Goal: Task Accomplishment & Management: Use online tool/utility

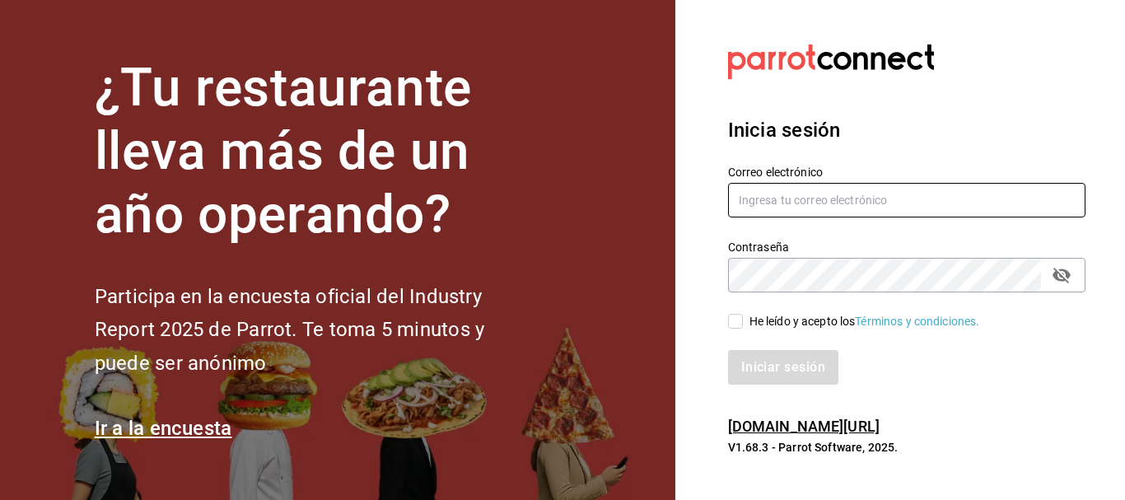
type input "[EMAIL_ADDRESS][PERSON_NAME][DOMAIN_NAME]"
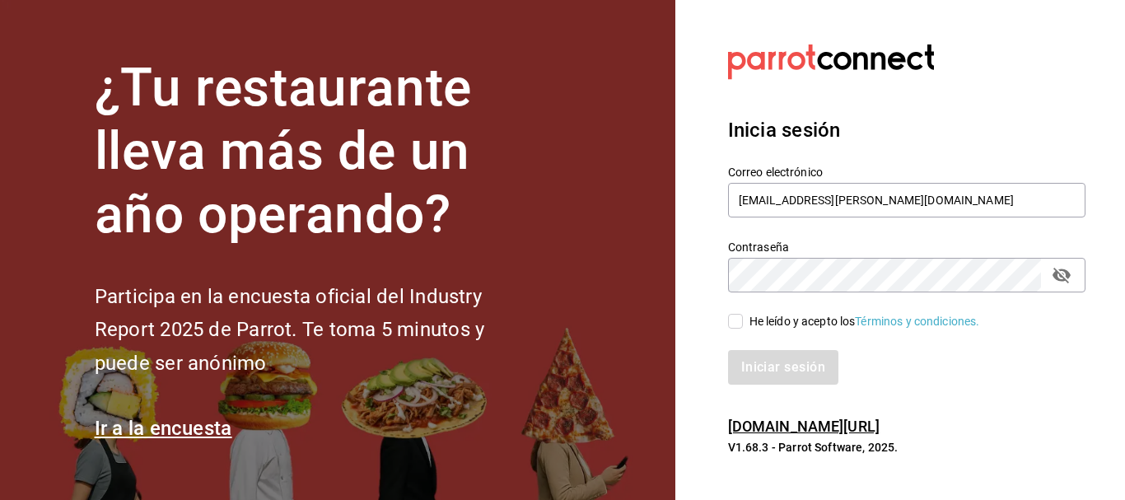
click at [735, 324] on input "He leído y acepto los Términos y condiciones." at bounding box center [735, 321] width 15 height 15
checkbox input "true"
click at [760, 365] on button "Iniciar sesión" at bounding box center [784, 367] width 112 height 35
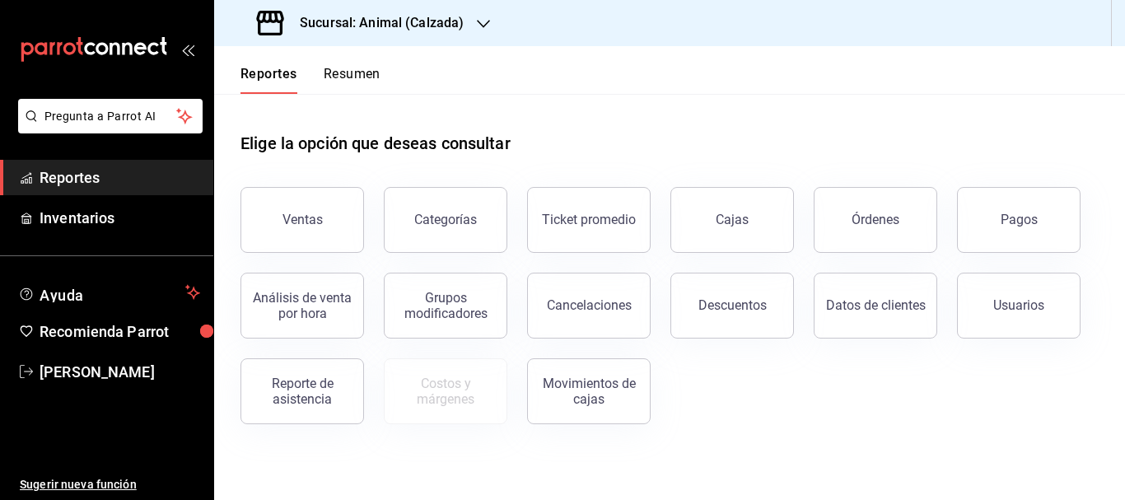
click at [381, 22] on h3 "Sucursal: Animal (Calzada)" at bounding box center [375, 23] width 177 height 20
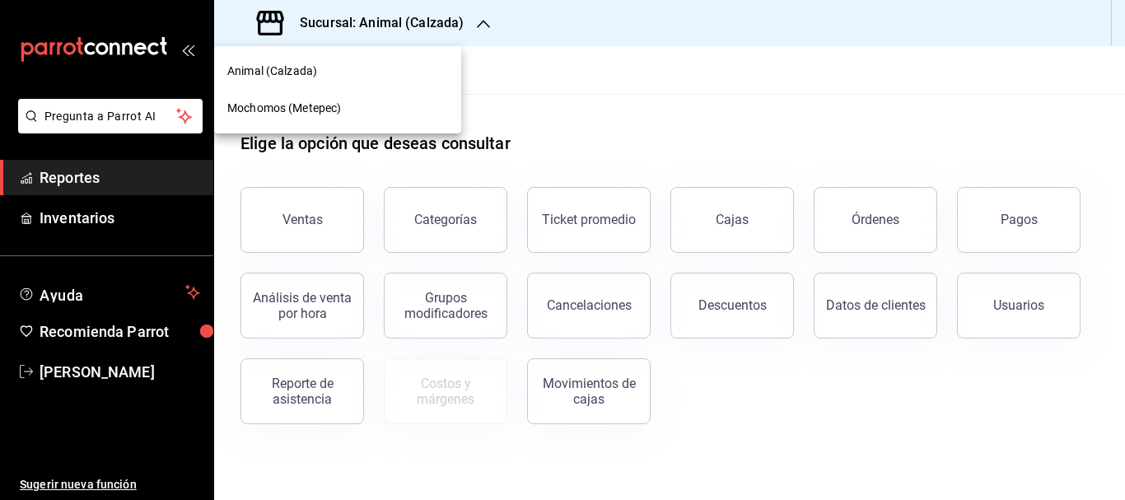
click at [338, 104] on span "Mochomos (Metepec)" at bounding box center [284, 108] width 114 height 17
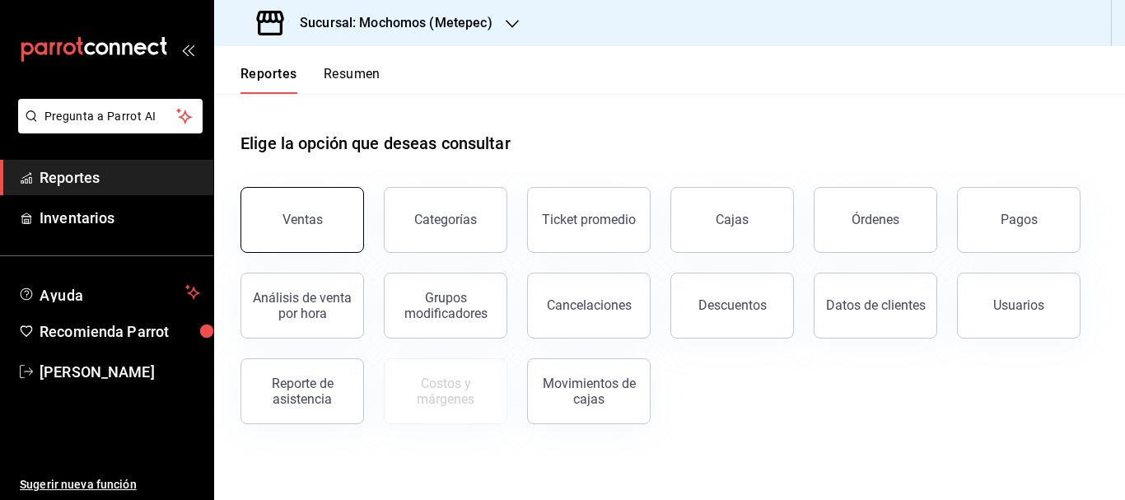
click at [324, 206] on button "Ventas" at bounding box center [302, 220] width 124 height 66
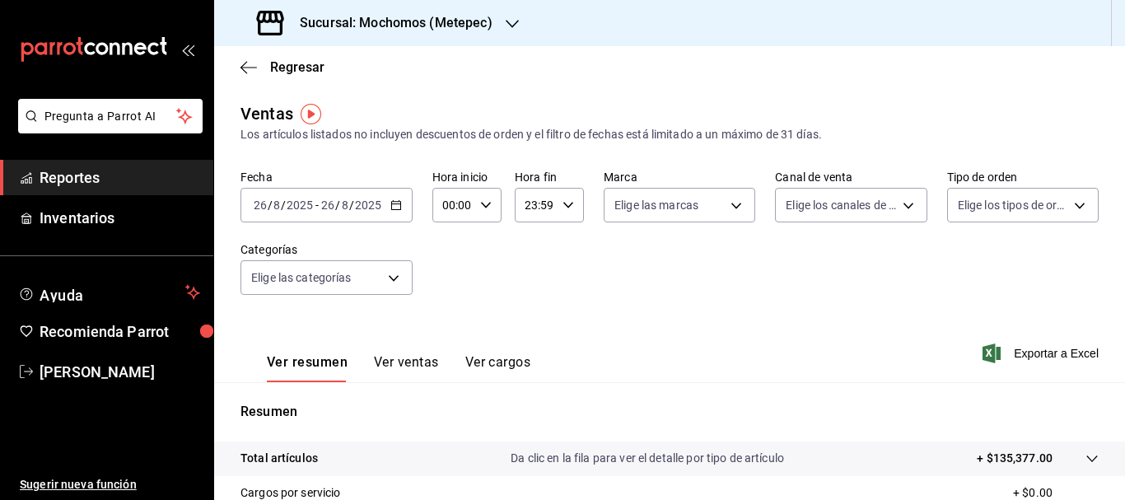
click at [267, 202] on input "26" at bounding box center [260, 204] width 15 height 13
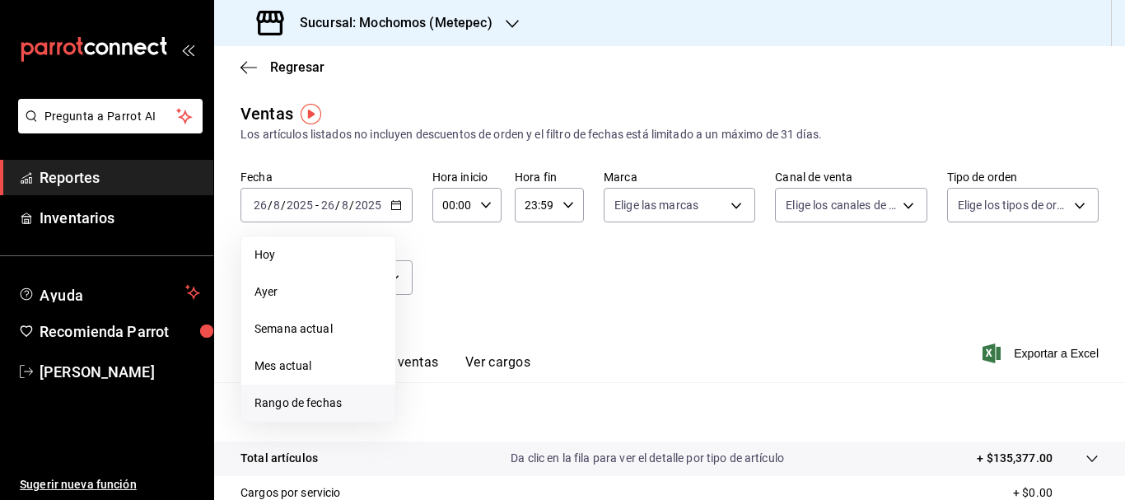
click at [318, 403] on span "Rango de fechas" at bounding box center [318, 402] width 128 height 17
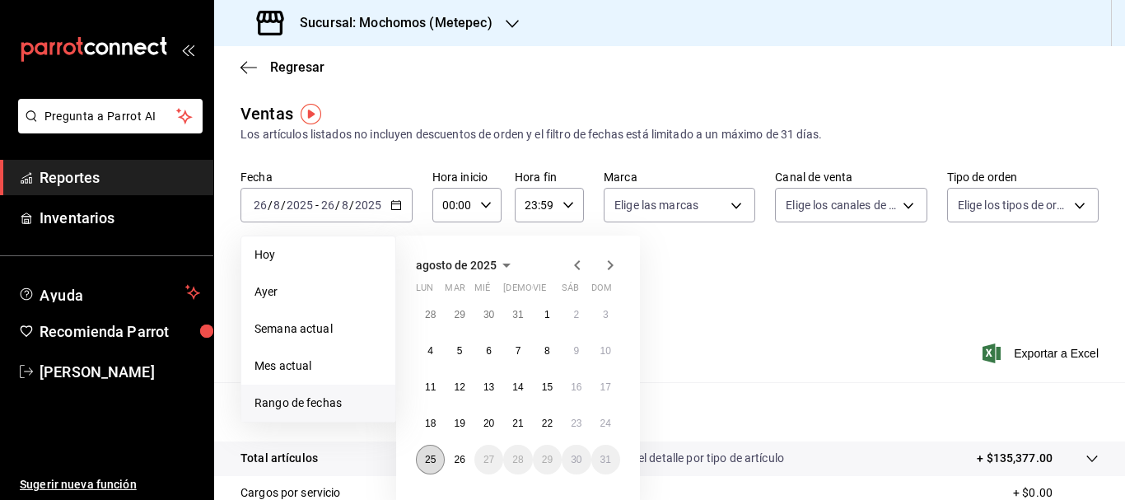
click at [423, 463] on button "25" at bounding box center [430, 460] width 29 height 30
click at [459, 464] on abbr "26" at bounding box center [459, 460] width 11 height 12
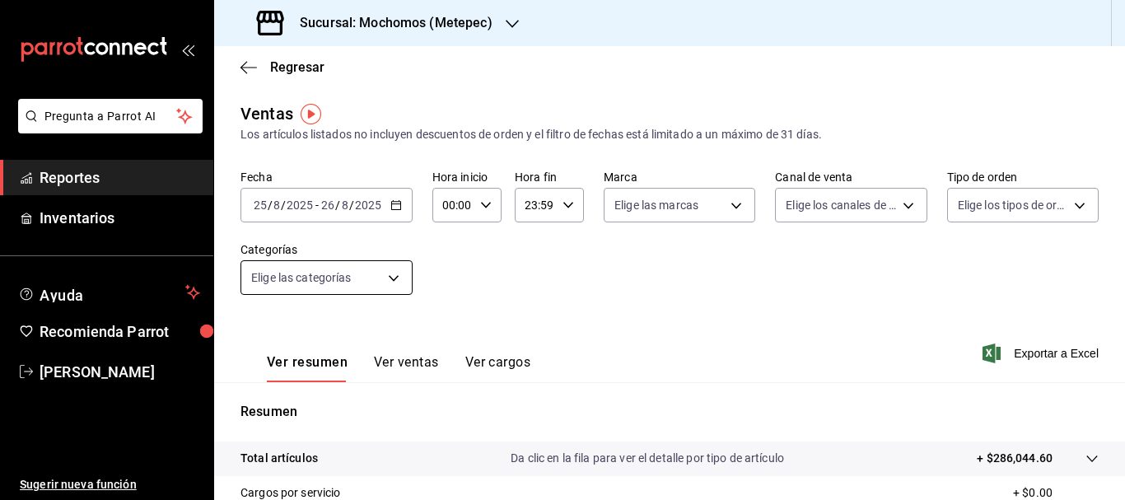
click at [399, 273] on body "Pregunta a Parrot AI Reportes Inventarios Ayuda Recomienda Parrot [PERSON_NAME]…" at bounding box center [562, 250] width 1125 height 500
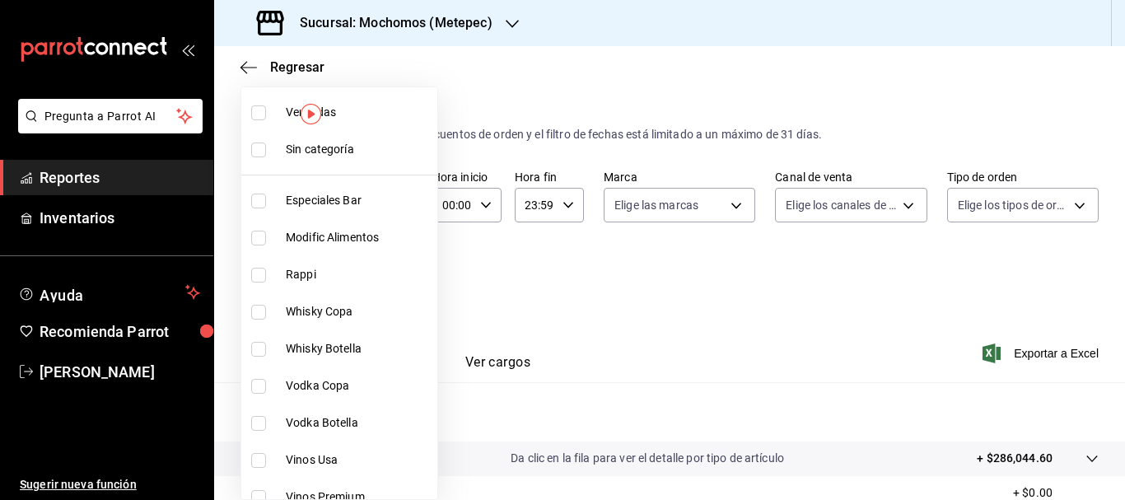
click at [260, 148] on input "checkbox" at bounding box center [258, 149] width 15 height 15
checkbox input "true"
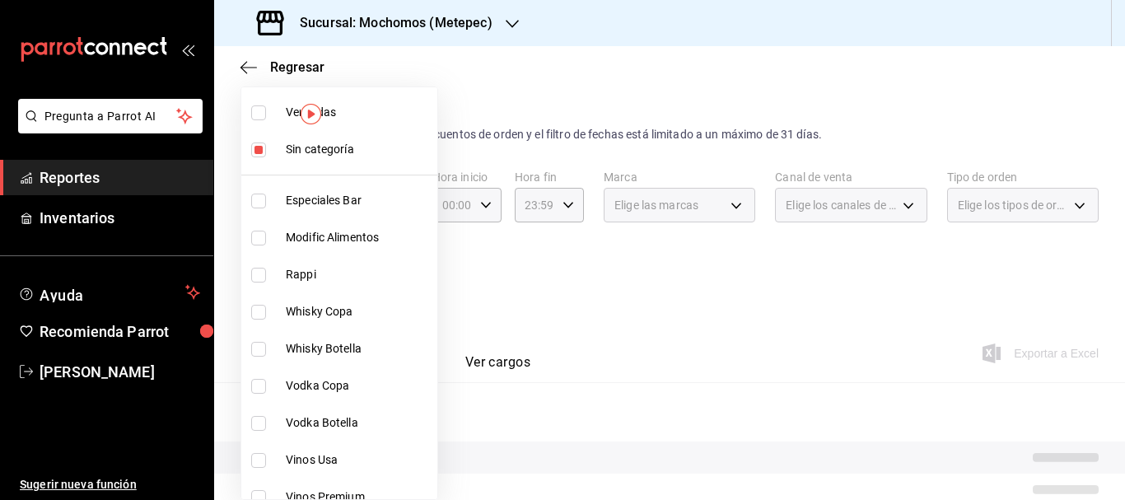
click at [263, 108] on input "checkbox" at bounding box center [258, 112] width 15 height 15
checkbox input "true"
type input "c9cbc288-c827-488d-81f5-370afefb1912,46081463-7037-4dd2-a9ab-e56ff6a8fa7c,bf958…"
checkbox input "true"
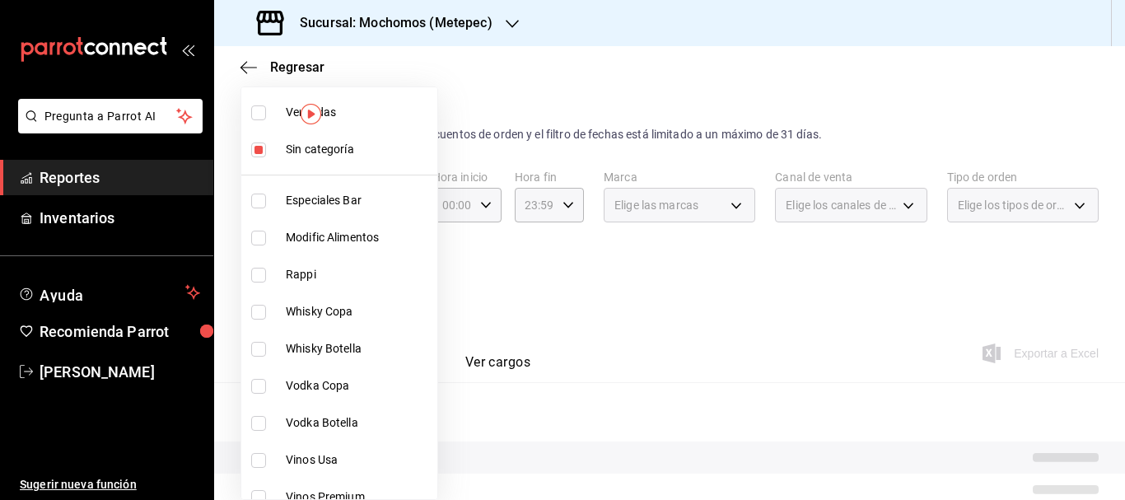
checkbox input "true"
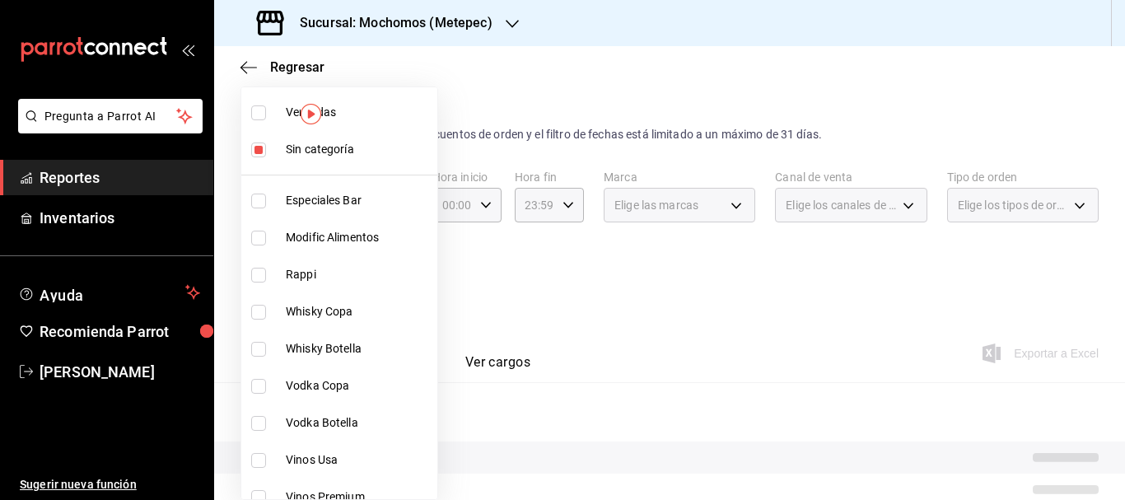
checkbox input "true"
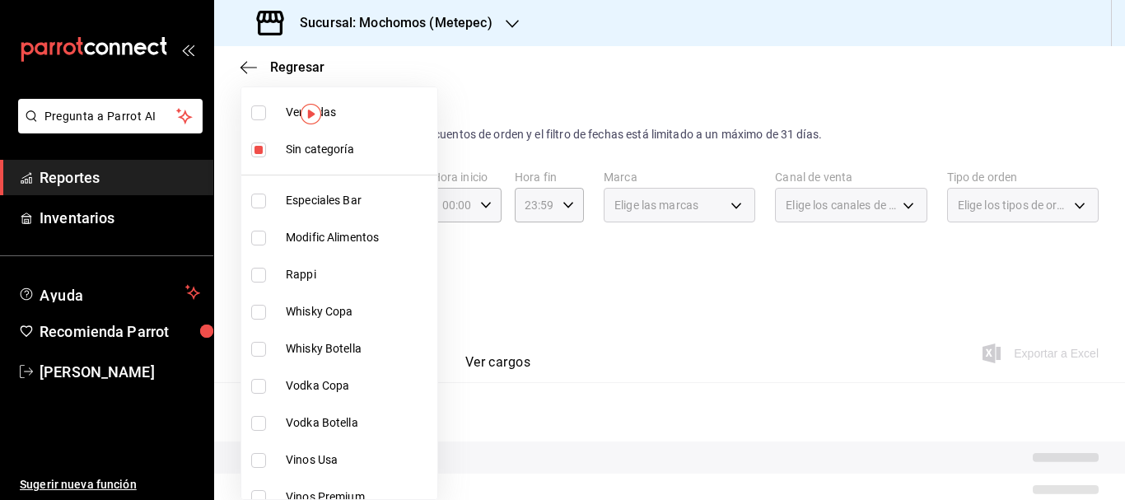
checkbox input "true"
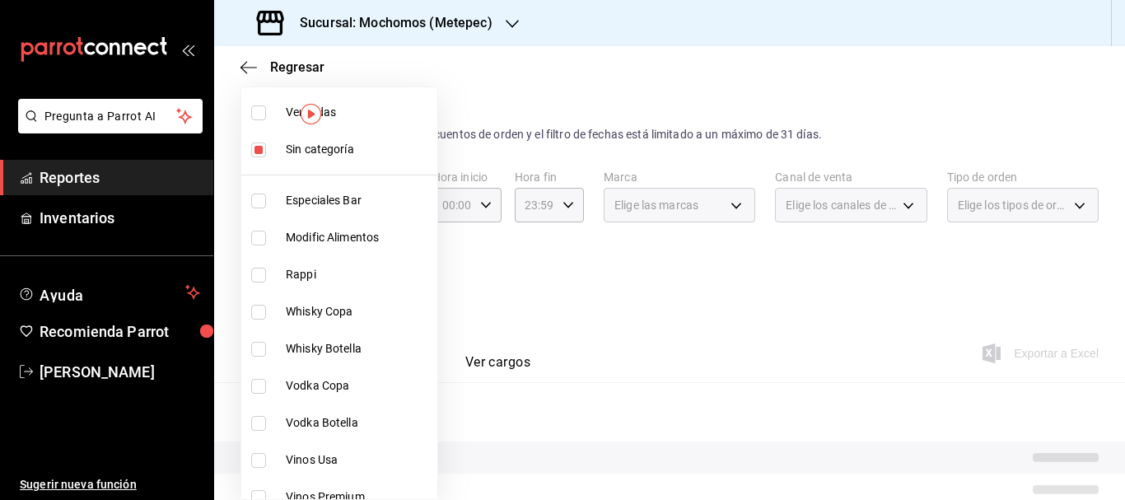
checkbox input "true"
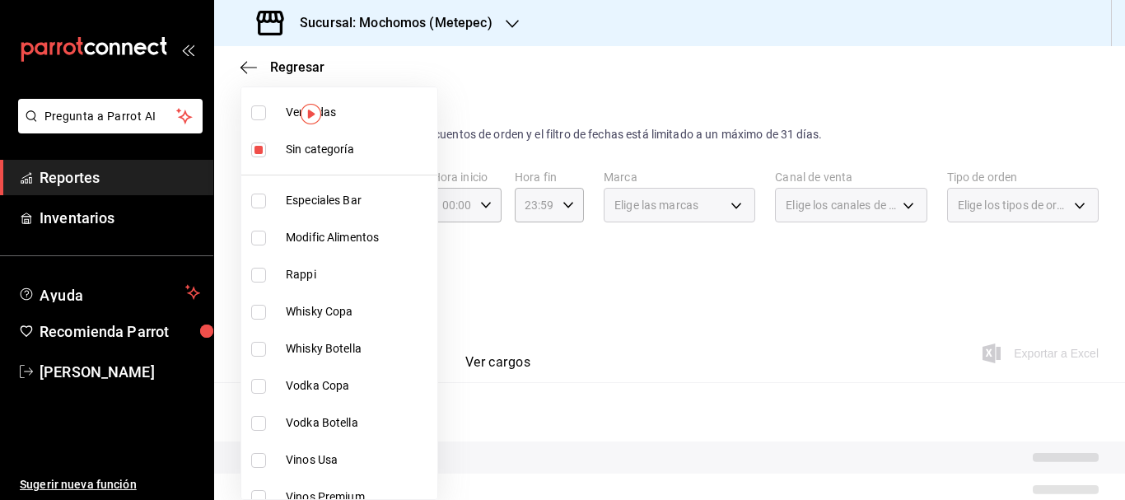
checkbox input "true"
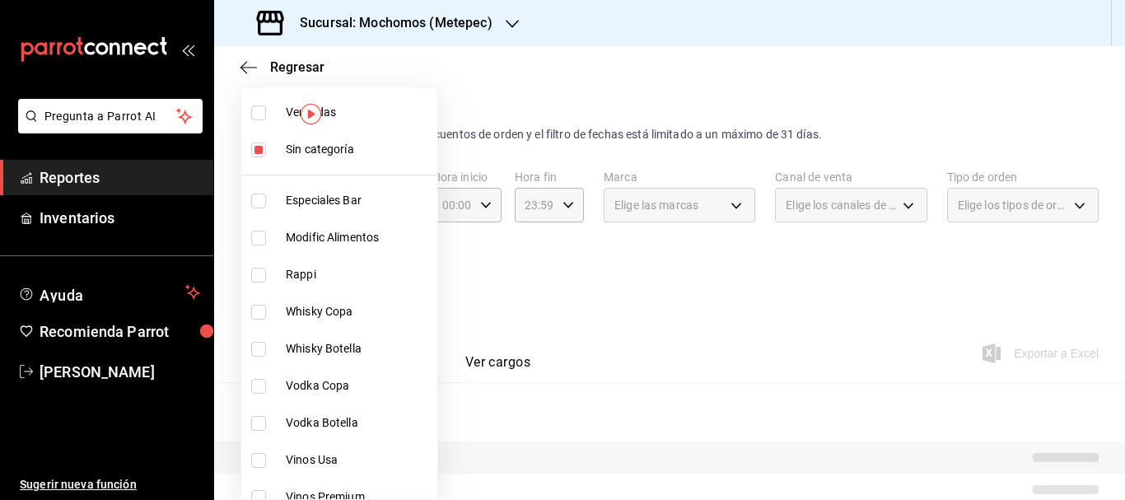
checkbox input "true"
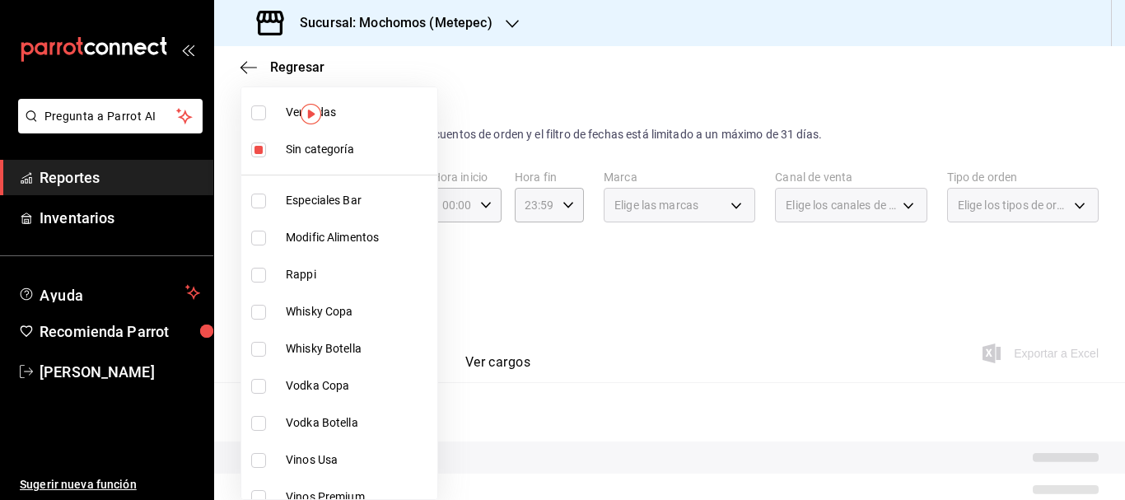
checkbox input "true"
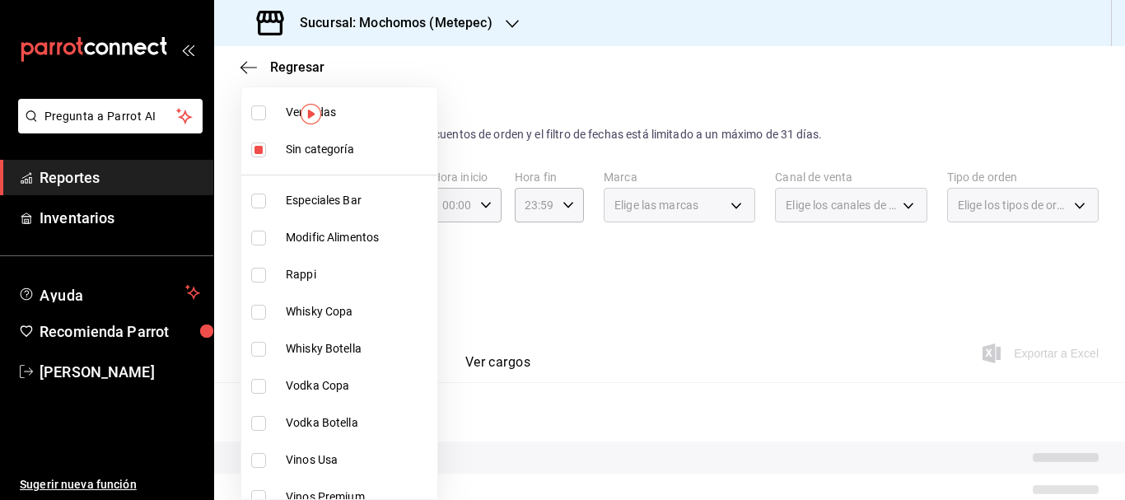
checkbox input "true"
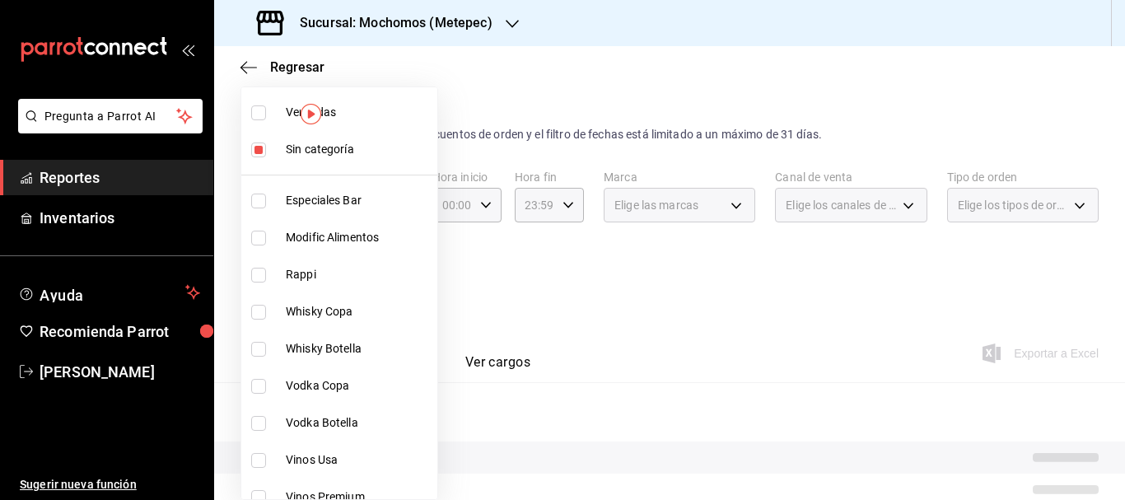
checkbox input "true"
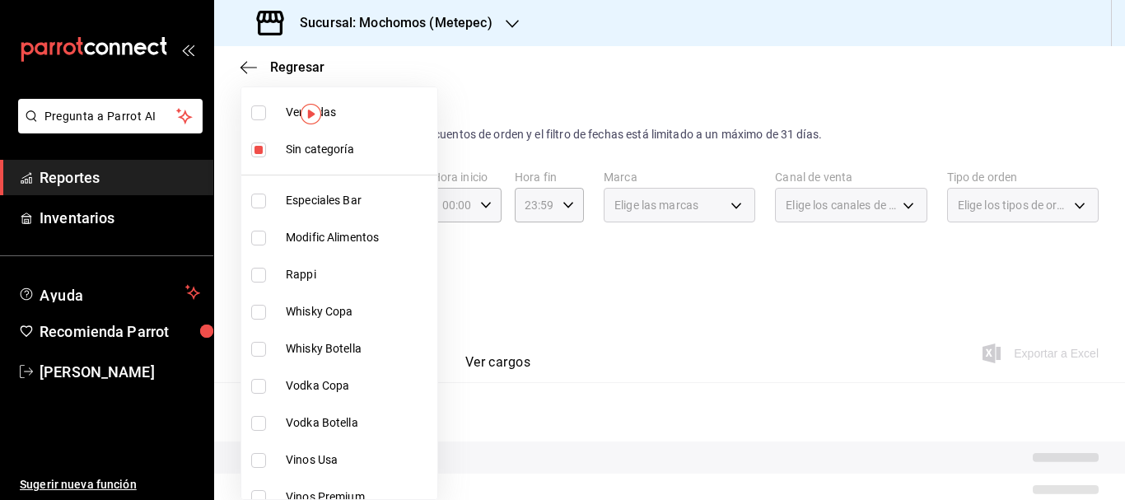
checkbox input "true"
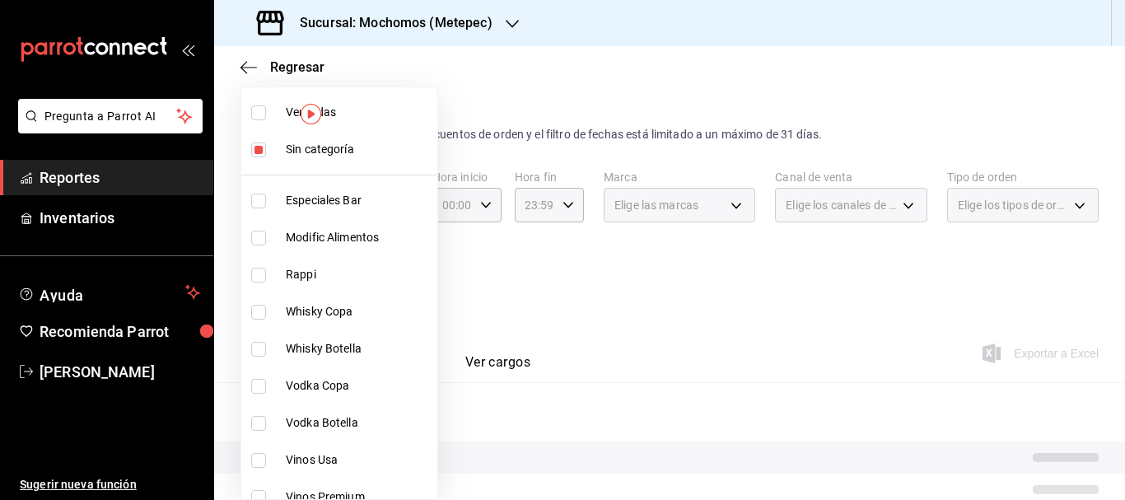
checkbox input "true"
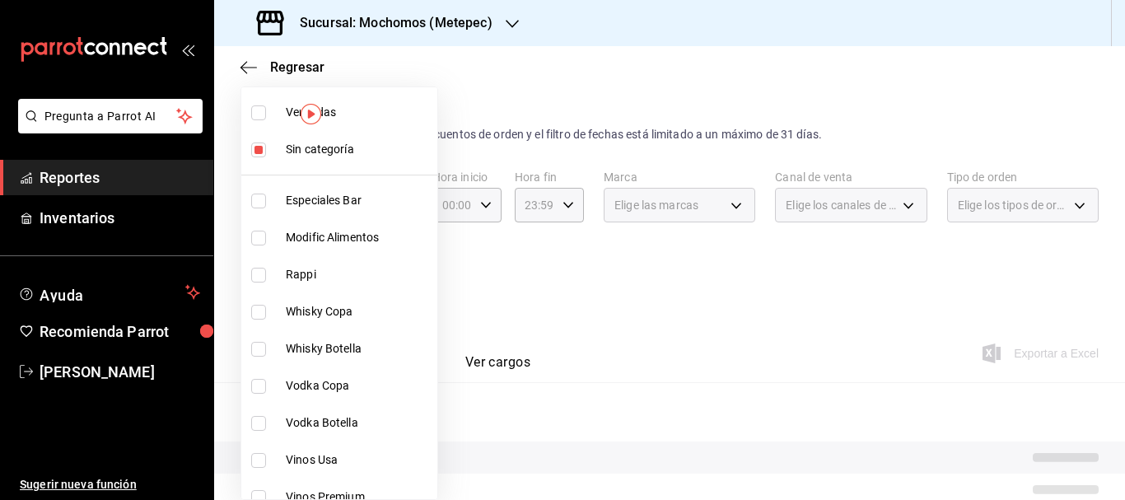
checkbox input "true"
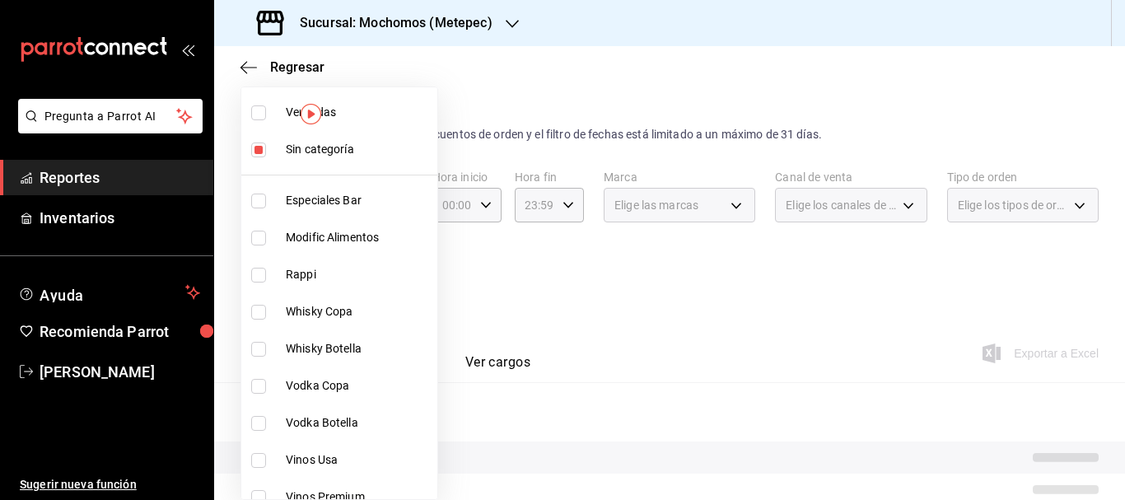
checkbox input "true"
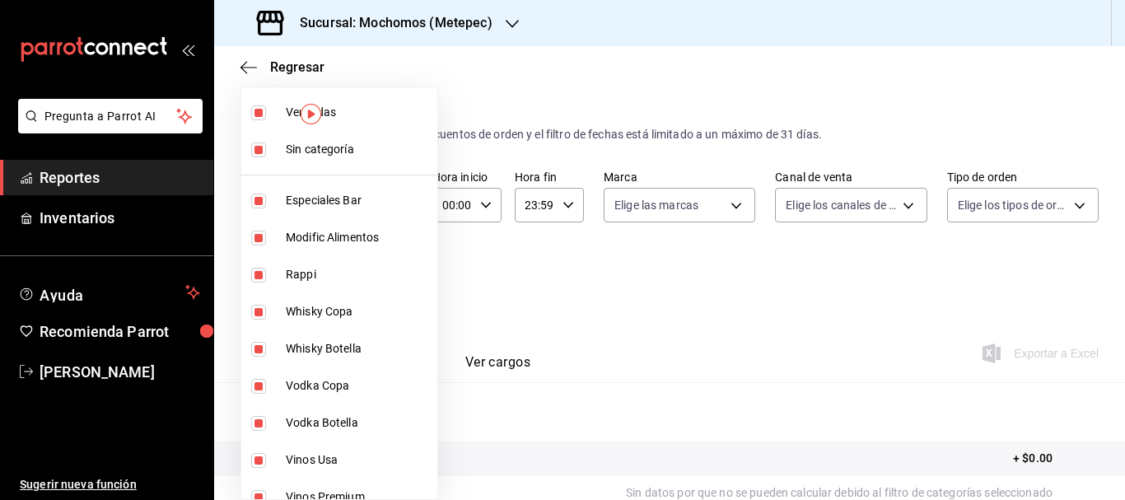
click at [720, 202] on div at bounding box center [562, 250] width 1125 height 500
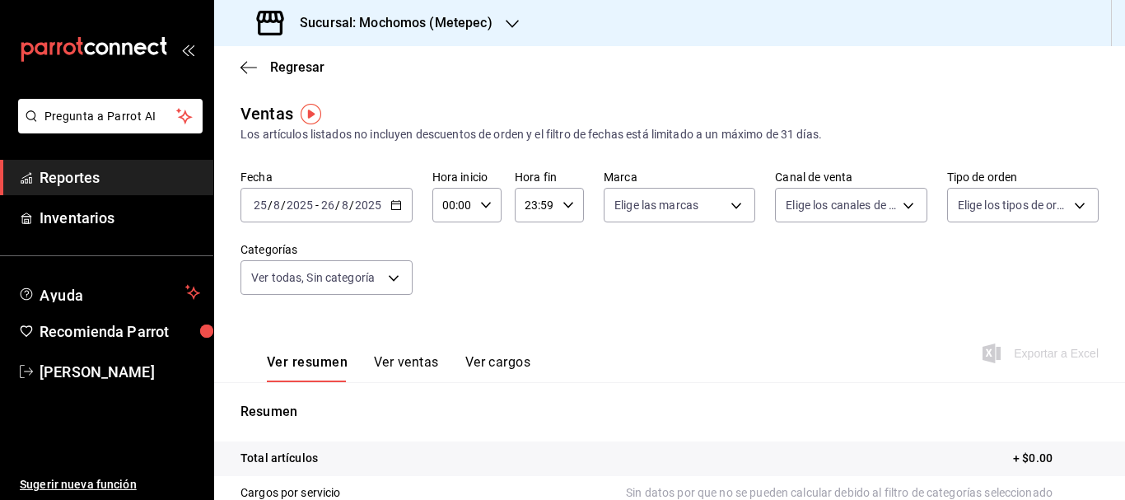
click at [720, 202] on body "Pregunta a Parrot AI Reportes Inventarios Ayuda Recomienda Parrot [PERSON_NAME]…" at bounding box center [562, 250] width 1125 height 500
click at [634, 278] on div "Ver todas" at bounding box center [652, 266] width 85 height 35
type input "2365f74e-aa6b-4392-bdf2-72765591bddf"
checkbox input "true"
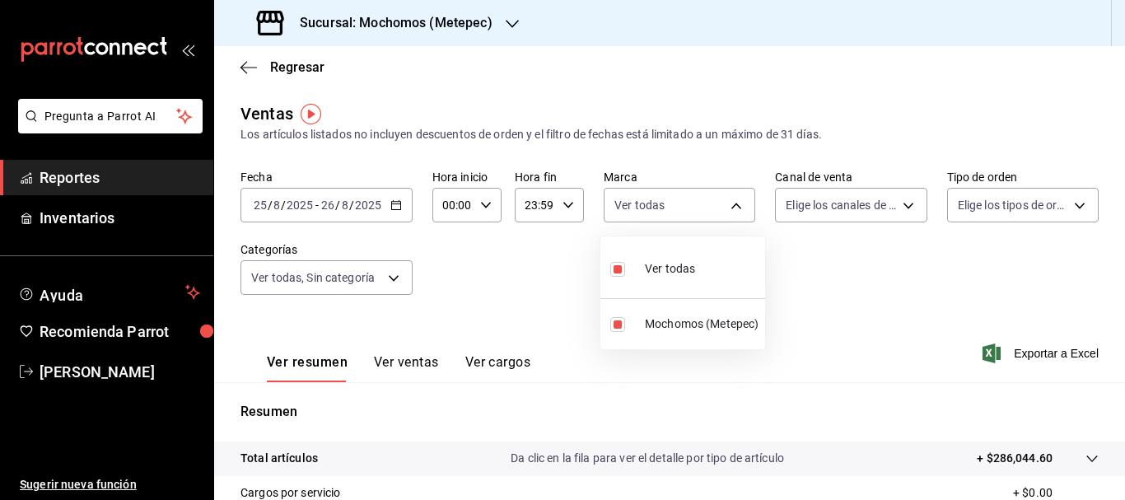
click at [829, 209] on div at bounding box center [562, 250] width 1125 height 500
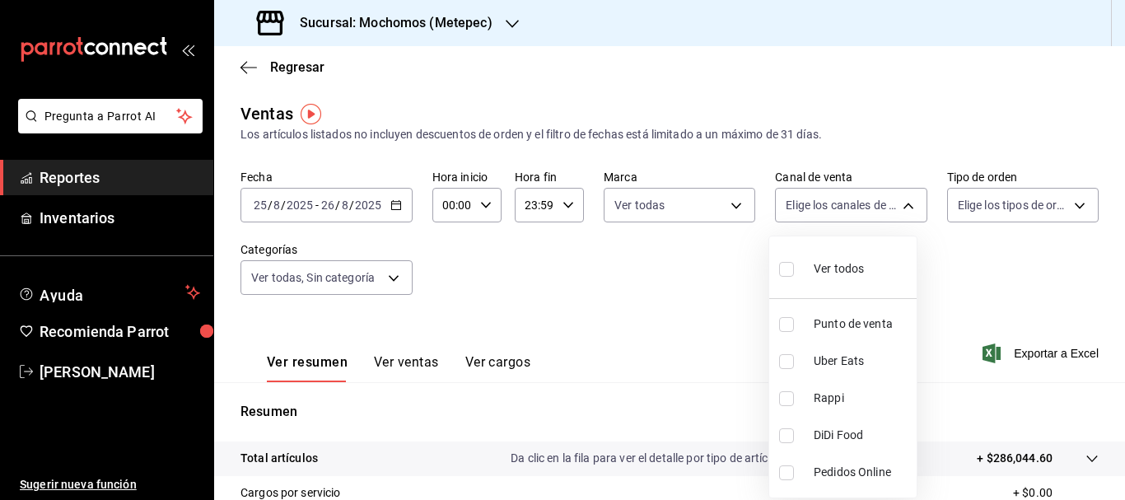
click at [829, 209] on body "Pregunta a Parrot AI Reportes Inventarios Ayuda Recomienda Parrot [PERSON_NAME]…" at bounding box center [562, 250] width 1125 height 500
click at [810, 281] on div "Ver todos" at bounding box center [821, 266] width 85 height 35
type input "PARROT,UBER_EATS,RAPPI,DIDI_FOOD,ONLINE"
checkbox input "true"
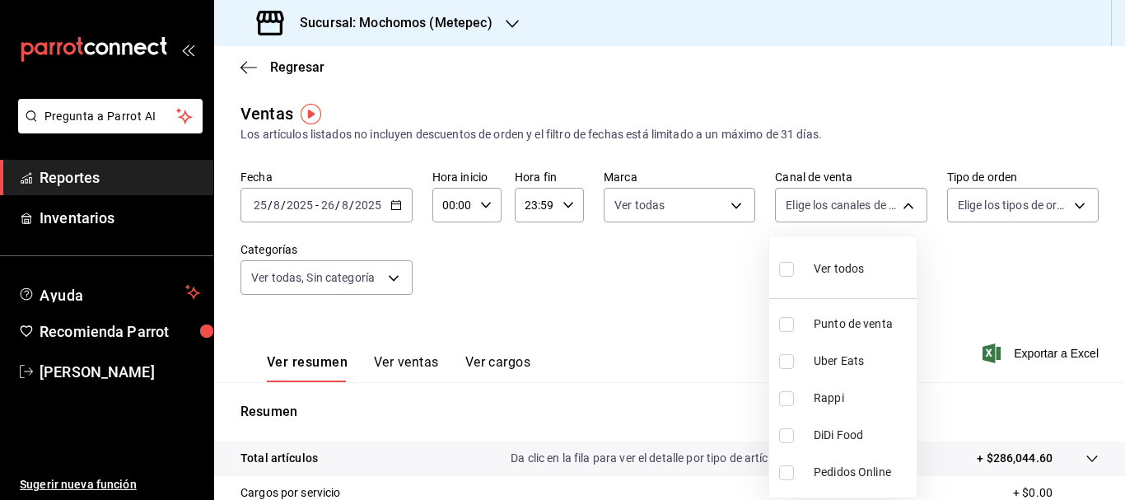
checkbox input "true"
click at [987, 212] on div at bounding box center [562, 250] width 1125 height 500
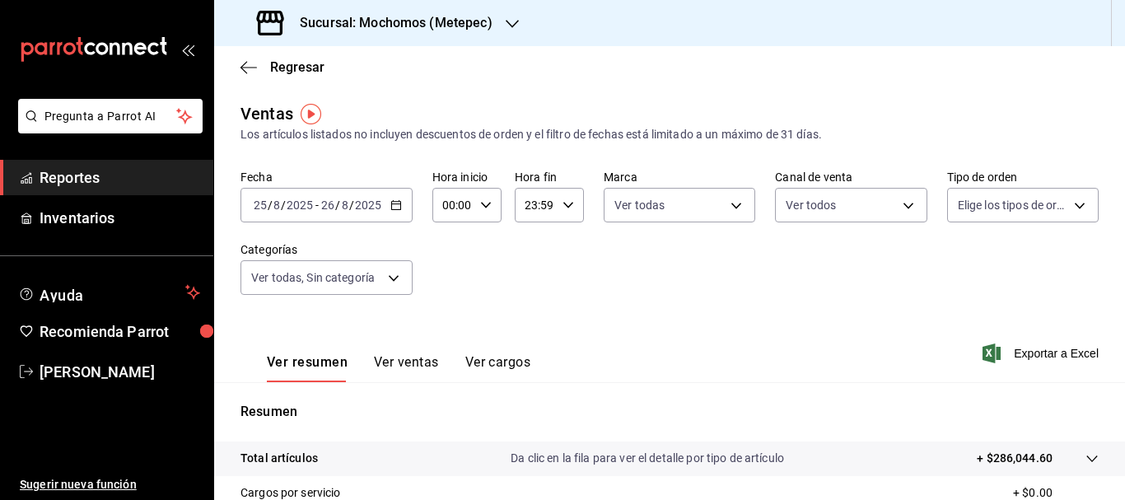
click at [987, 212] on body "Pregunta a Parrot AI Reportes Inventarios Ayuda Recomienda Parrot [PERSON_NAME]…" at bounding box center [562, 250] width 1125 height 500
click at [954, 277] on label at bounding box center [958, 269] width 21 height 24
click at [954, 277] on input "checkbox" at bounding box center [955, 269] width 15 height 15
checkbox input "false"
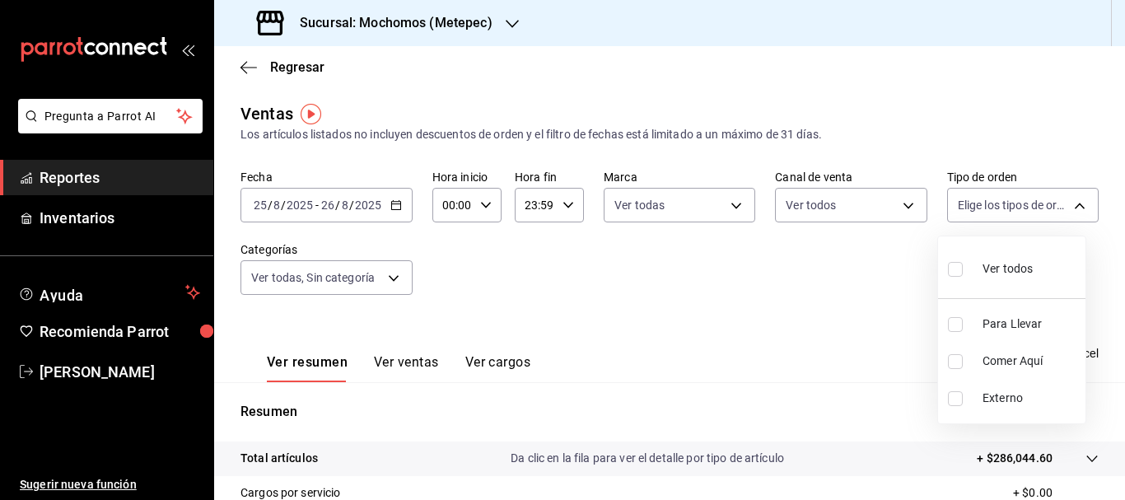
checkbox input "false"
click at [954, 268] on input "checkbox" at bounding box center [955, 269] width 15 height 15
checkbox input "true"
type input "3a236ed8-2e24-47ca-8e59-ead494492482,da8509e8-5fca-4f62-958e-973104937870,EXTER…"
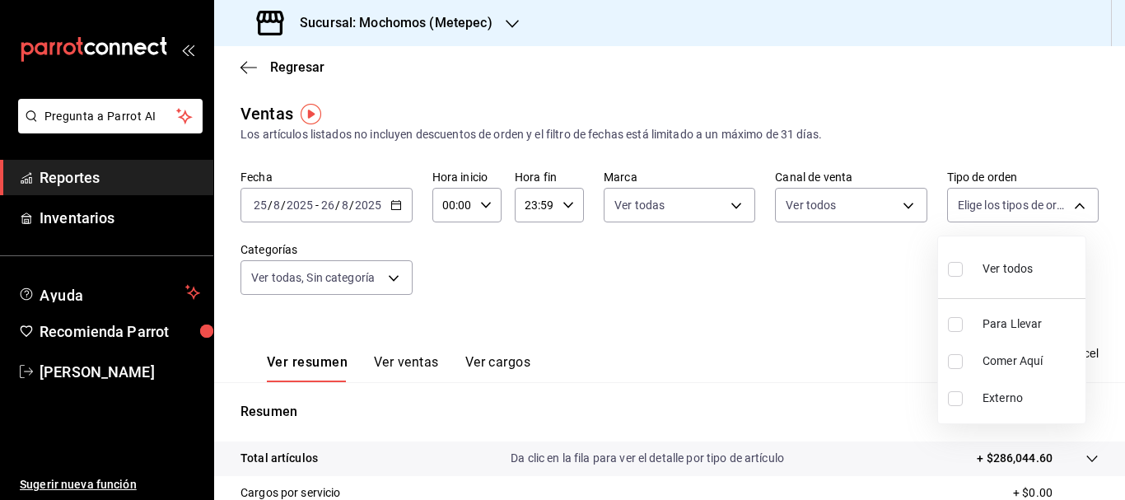
checkbox input "true"
click at [726, 338] on div at bounding box center [562, 250] width 1125 height 500
click at [1072, 357] on span "Exportar a Excel" at bounding box center [1042, 353] width 113 height 20
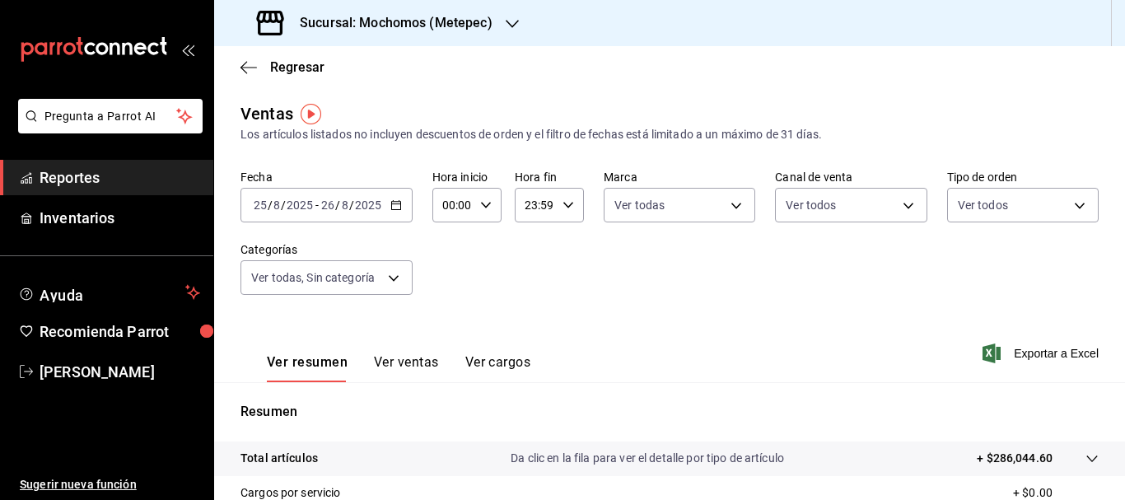
click at [260, 207] on input "25" at bounding box center [260, 204] width 15 height 13
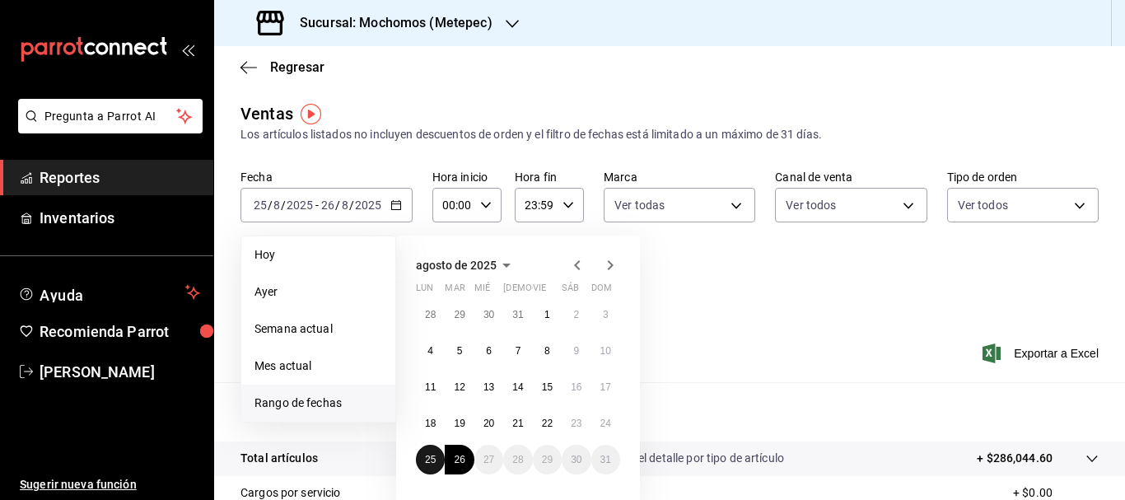
click at [420, 453] on button "25" at bounding box center [430, 460] width 29 height 30
click at [452, 459] on button "26" at bounding box center [459, 460] width 29 height 30
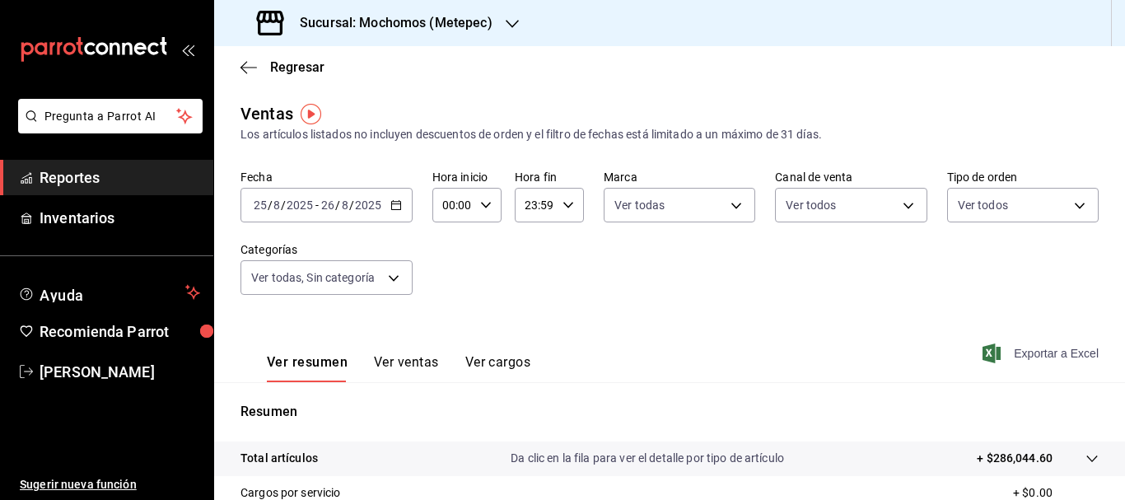
click at [1003, 348] on span "Exportar a Excel" at bounding box center [1042, 353] width 113 height 20
click at [263, 205] on input "25" at bounding box center [260, 204] width 15 height 13
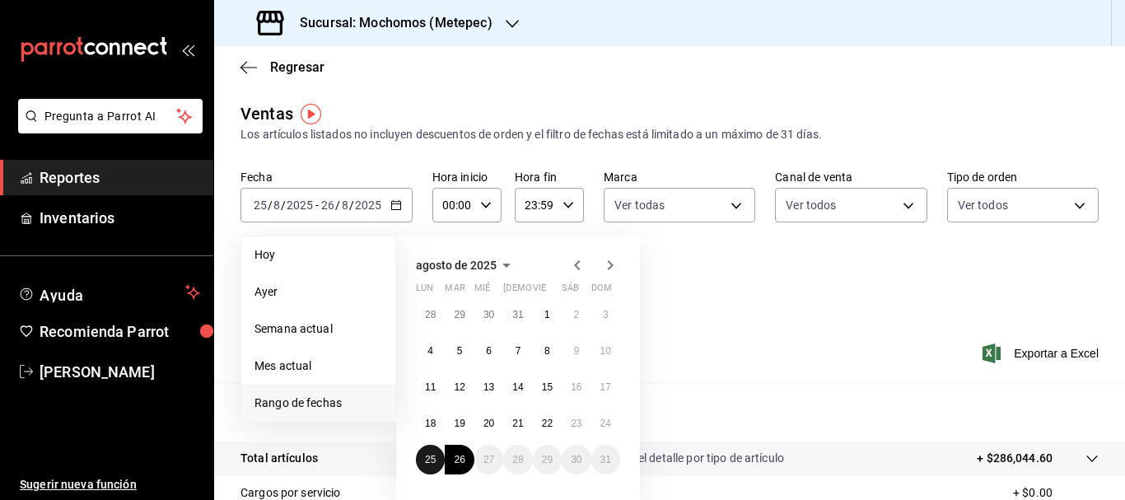
click at [435, 449] on button "25" at bounding box center [430, 460] width 29 height 30
click at [453, 453] on button "26" at bounding box center [459, 460] width 29 height 30
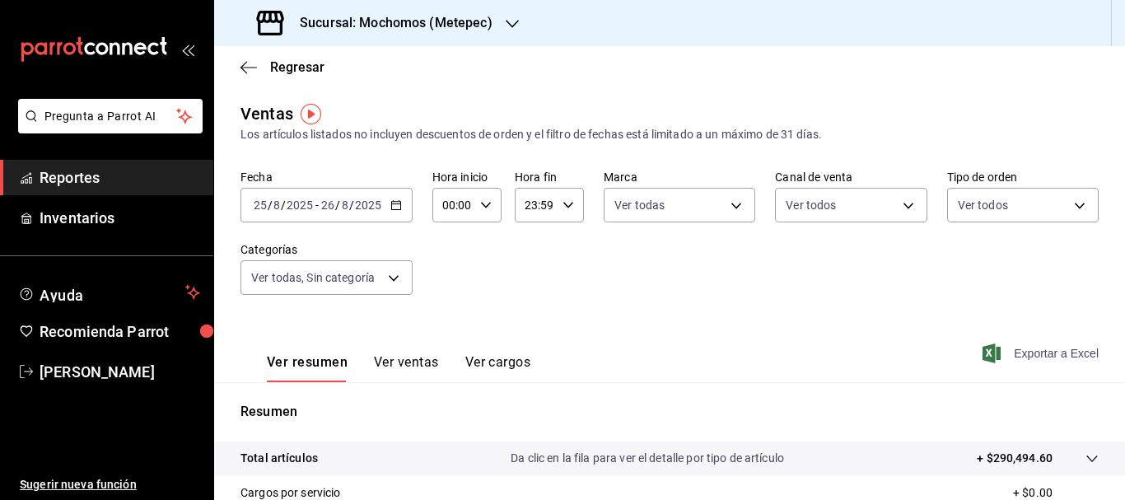
click at [1028, 346] on span "Exportar a Excel" at bounding box center [1042, 353] width 113 height 20
click at [261, 198] on input "25" at bounding box center [260, 204] width 15 height 13
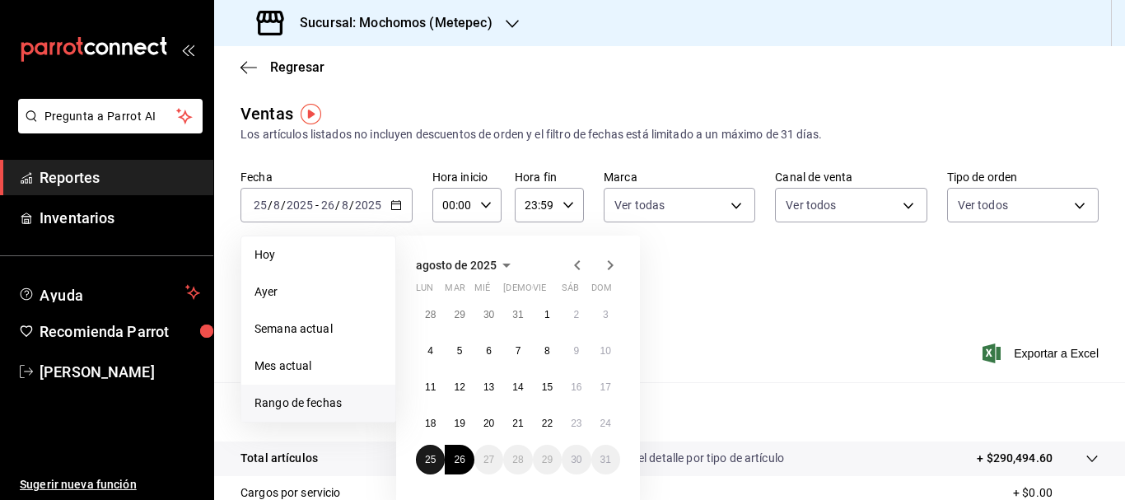
click at [423, 462] on button "25" at bounding box center [430, 460] width 29 height 30
click at [461, 466] on button "26" at bounding box center [459, 460] width 29 height 30
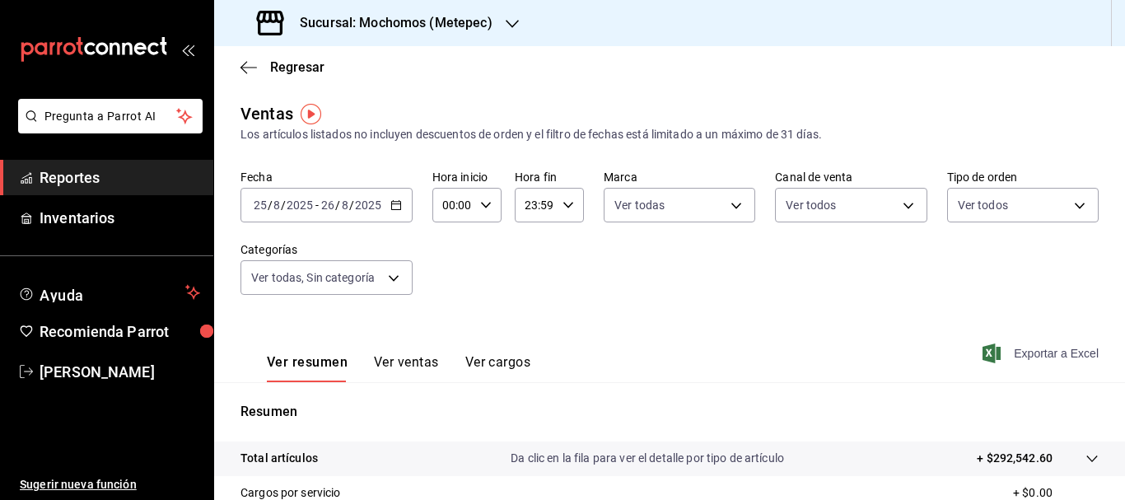
click at [1014, 357] on span "Exportar a Excel" at bounding box center [1042, 353] width 113 height 20
click at [1017, 353] on span "Exportar a Excel" at bounding box center [1042, 353] width 113 height 20
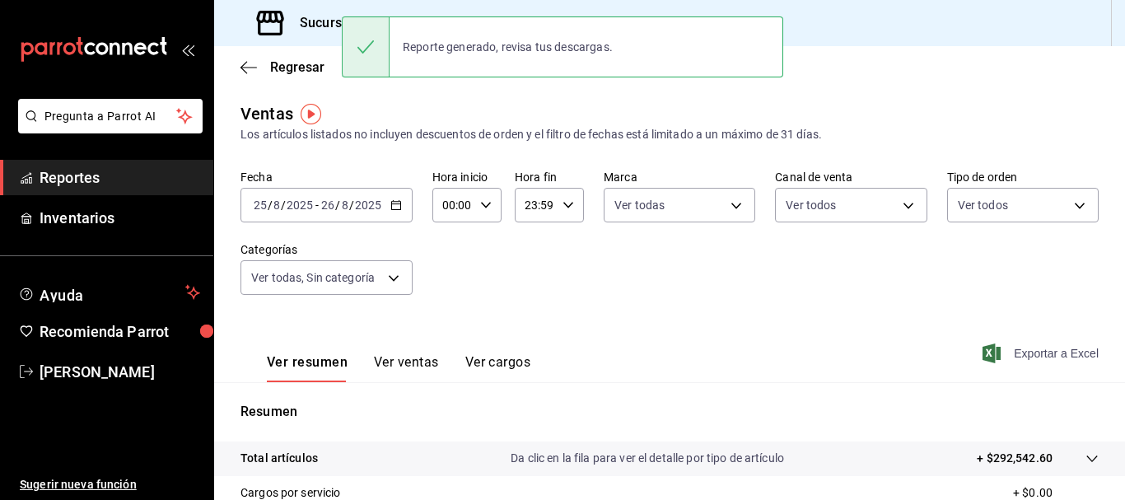
click at [1017, 353] on span "Exportar a Excel" at bounding box center [1042, 353] width 113 height 20
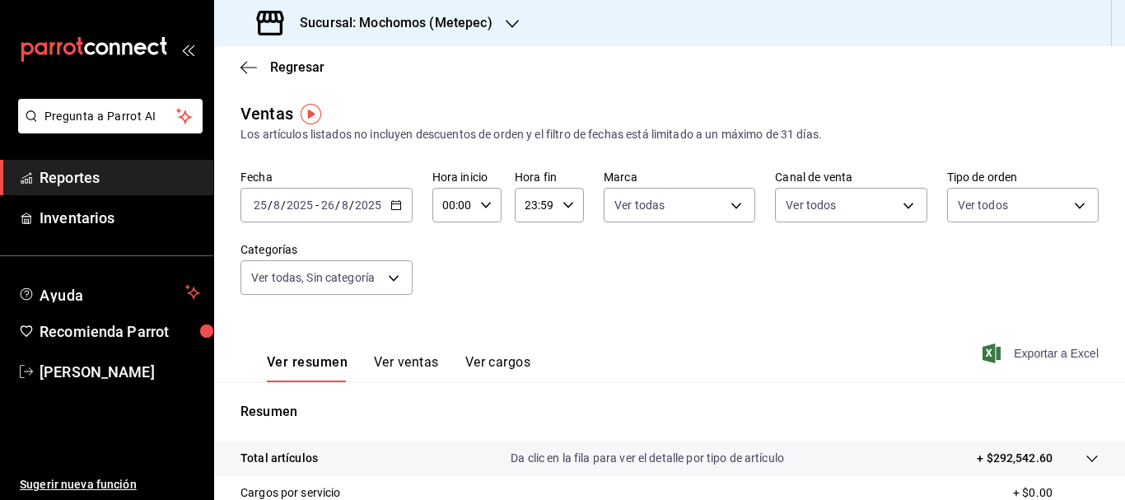
click at [1017, 353] on span "Exportar a Excel" at bounding box center [1042, 353] width 113 height 20
click at [394, 293] on body "Pregunta a Parrot AI Reportes Inventarios Ayuda Recomienda Parrot [PERSON_NAME]…" at bounding box center [562, 250] width 1125 height 500
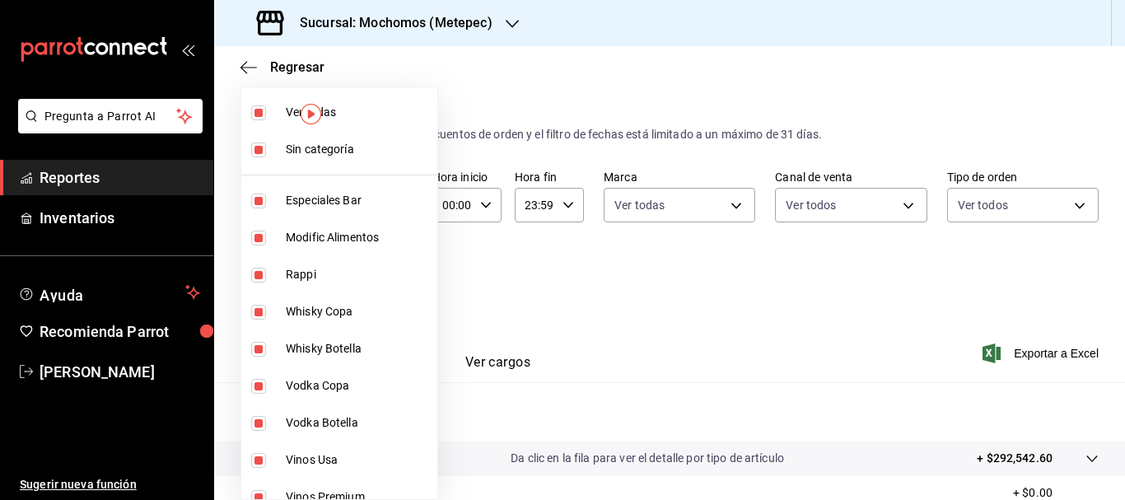
click at [725, 217] on div at bounding box center [562, 250] width 1125 height 500
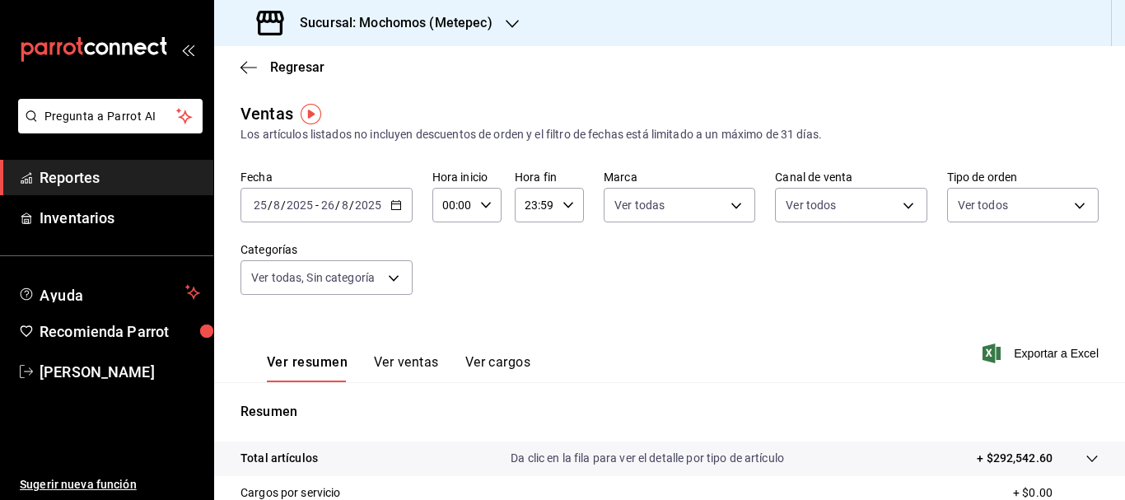
click at [725, 217] on body "Pregunta a Parrot AI Reportes Inventarios Ayuda Recomienda Parrot [PERSON_NAME]…" at bounding box center [562, 250] width 1125 height 500
click at [809, 219] on div at bounding box center [562, 250] width 1125 height 500
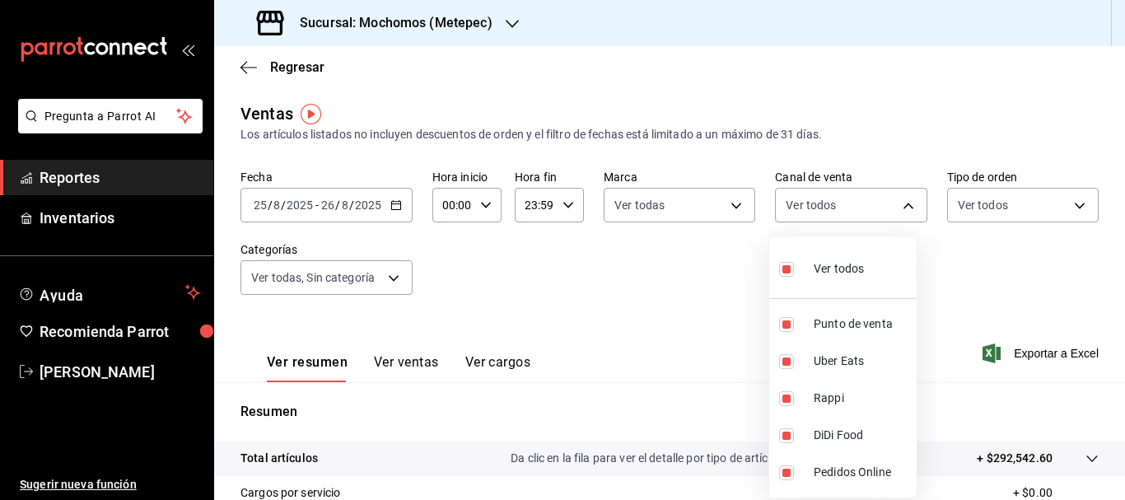
click at [809, 219] on body "Pregunta a Parrot AI Reportes Inventarios Ayuda Recomienda Parrot [PERSON_NAME]…" at bounding box center [562, 250] width 1125 height 500
click at [988, 213] on div at bounding box center [562, 250] width 1125 height 500
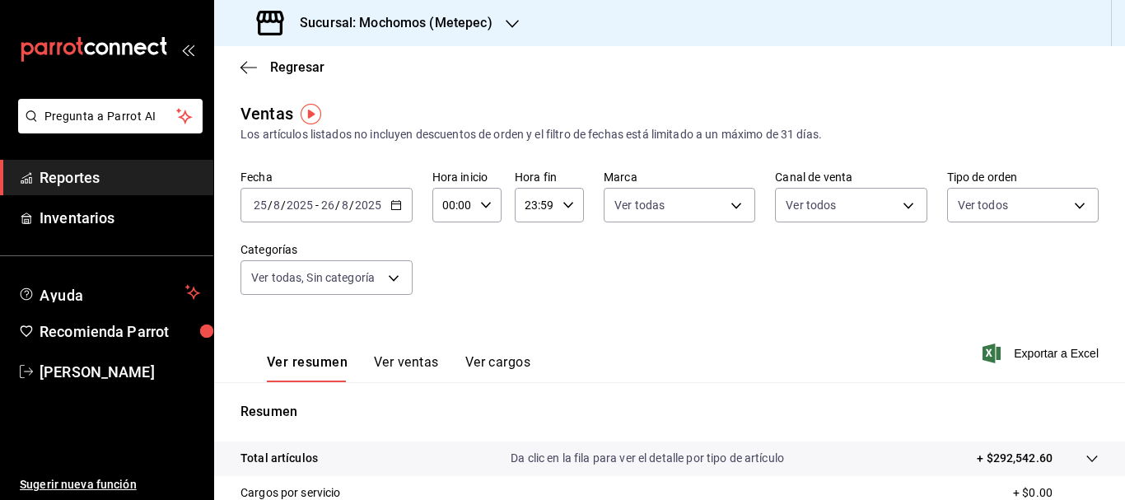
click at [988, 213] on body "Pregunta a Parrot AI Reportes Inventarios Ayuda Recomienda Parrot [PERSON_NAME]…" at bounding box center [562, 250] width 1125 height 500
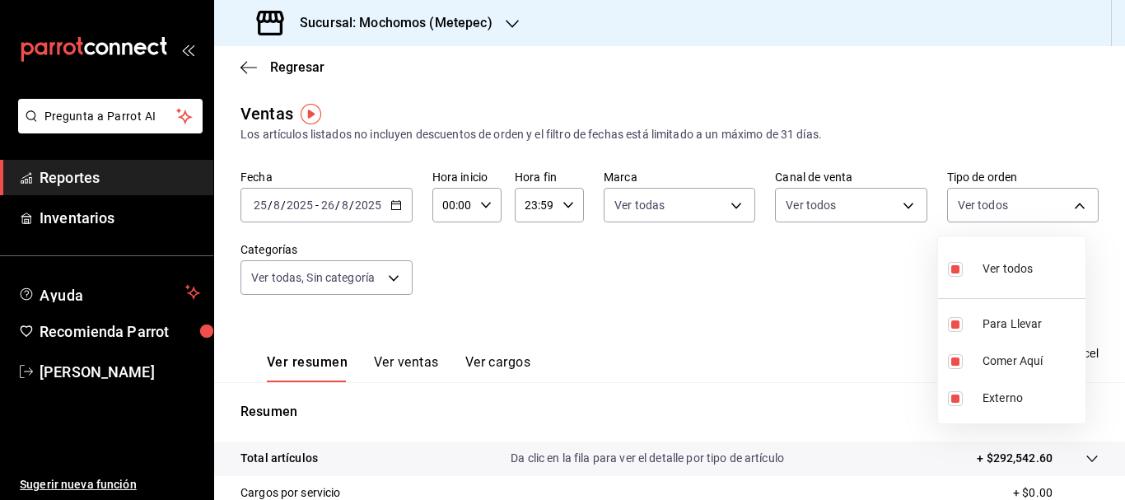
click at [1053, 113] on div at bounding box center [562, 250] width 1125 height 500
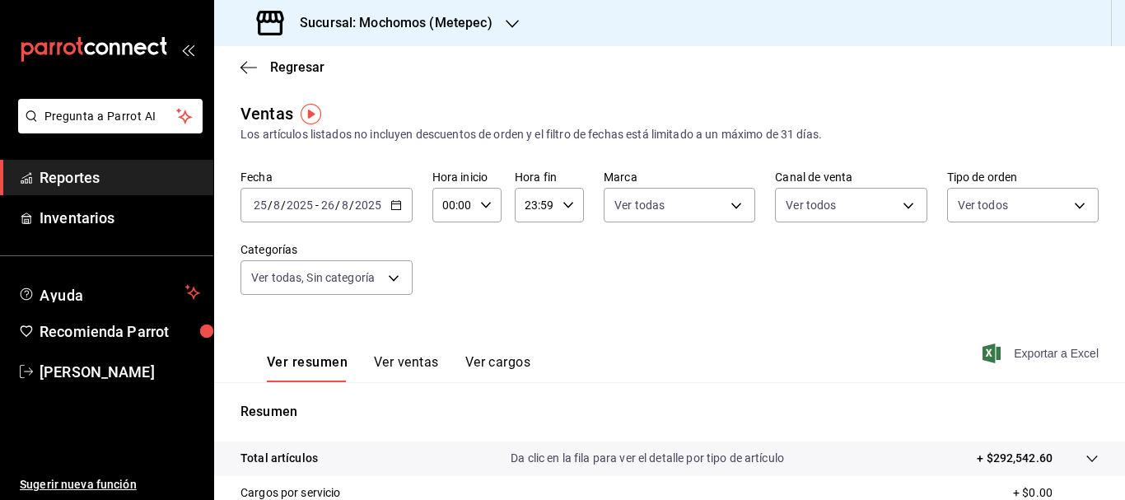
click at [1042, 359] on span "Exportar a Excel" at bounding box center [1042, 353] width 113 height 20
click at [1031, 348] on span "Exportar a Excel" at bounding box center [1042, 353] width 113 height 20
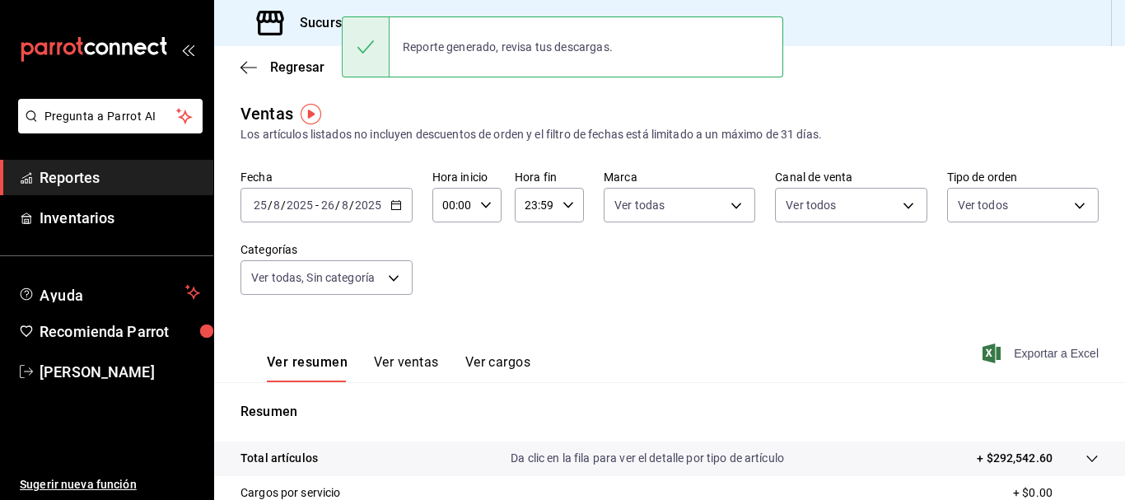
click at [1031, 348] on span "Exportar a Excel" at bounding box center [1042, 353] width 113 height 20
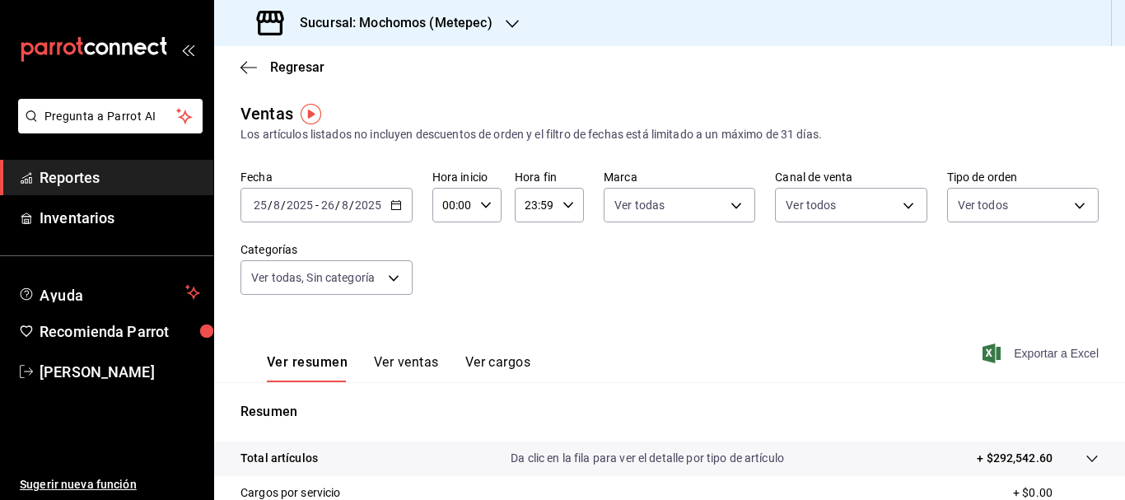
click at [1053, 353] on span "Exportar a Excel" at bounding box center [1042, 353] width 113 height 20
click at [1050, 350] on span "Exportar a Excel" at bounding box center [1042, 353] width 113 height 20
